Goal: Information Seeking & Learning: Understand process/instructions

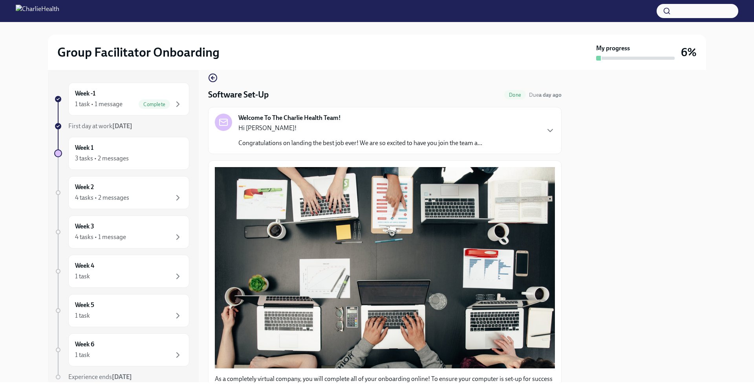
scroll to position [10, 0]
click at [135, 148] on div "Week 1 3 tasks • 2 messages" at bounding box center [129, 153] width 108 height 20
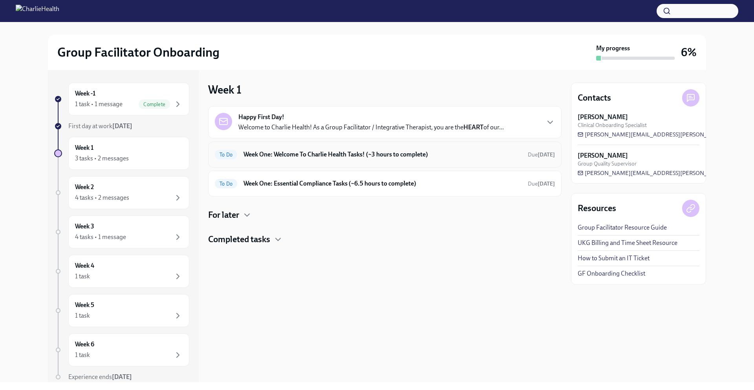
click at [354, 152] on h6 "Week One: Welcome To Charlie Health Tasks! (~3 hours to complete)" at bounding box center [383, 154] width 278 height 9
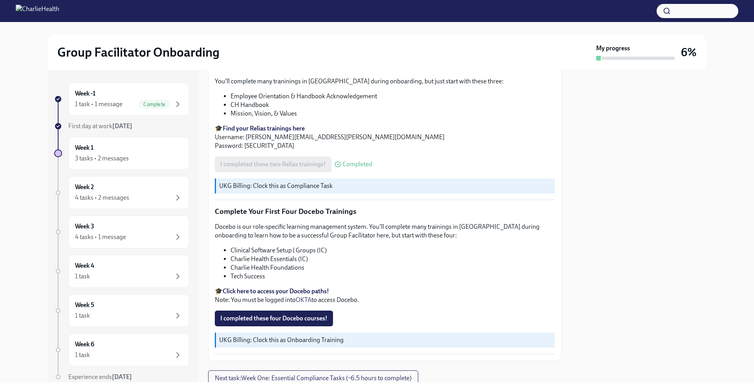
scroll to position [1000, 0]
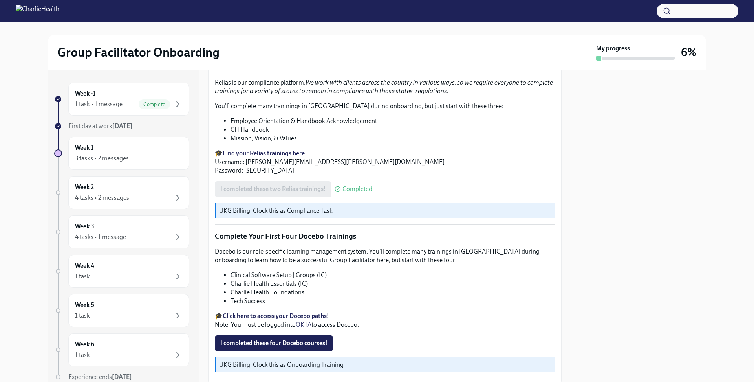
scroll to position [975, 0]
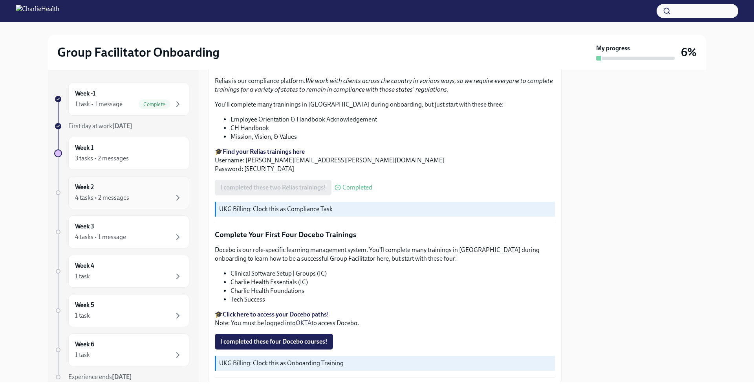
click at [99, 193] on div "4 tasks • 2 messages" at bounding box center [129, 197] width 108 height 9
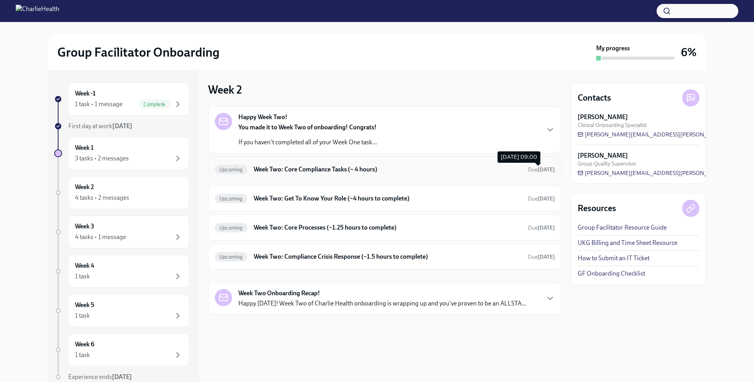
click at [528, 169] on span "Due in 11 days" at bounding box center [541, 169] width 27 height 7
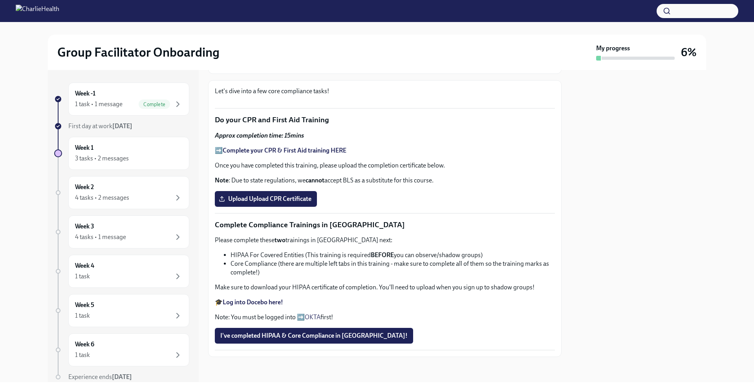
scroll to position [424, 0]
click at [126, 184] on div "Week 2 4 tasks • 2 messages" at bounding box center [129, 193] width 108 height 20
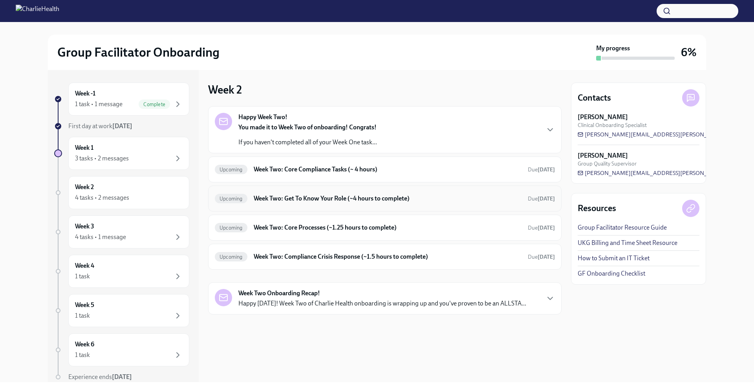
click at [352, 197] on h6 "Week Two: Get To Know Your Role (~4 hours to complete)" at bounding box center [388, 198] width 268 height 9
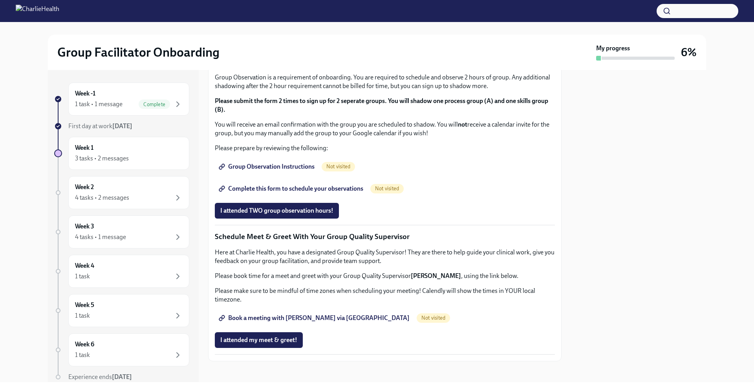
scroll to position [7, 0]
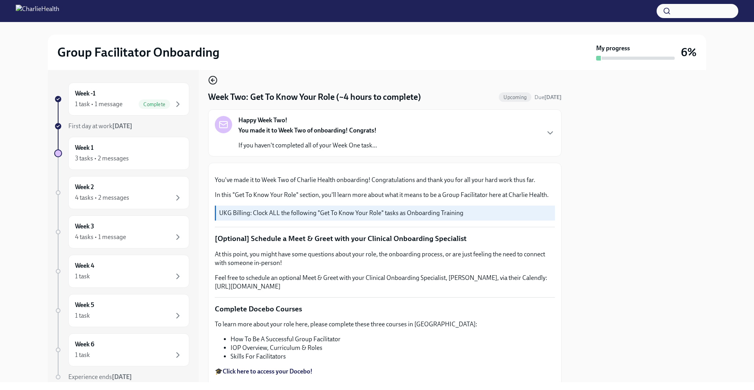
click at [209, 79] on circle "button" at bounding box center [213, 80] width 8 height 8
